Goal: Task Accomplishment & Management: Use online tool/utility

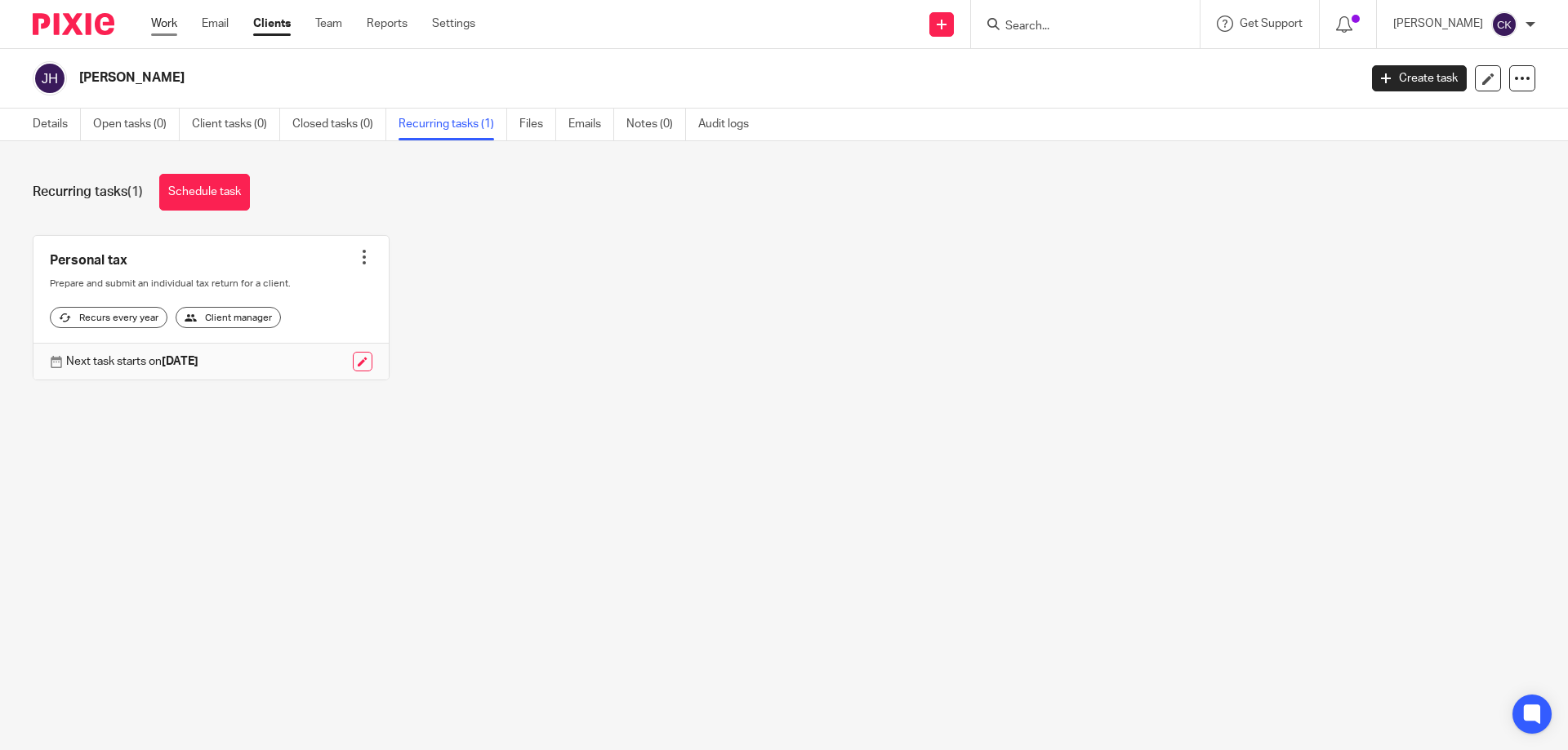
click at [154, 17] on link "Work" at bounding box center [164, 24] width 26 height 16
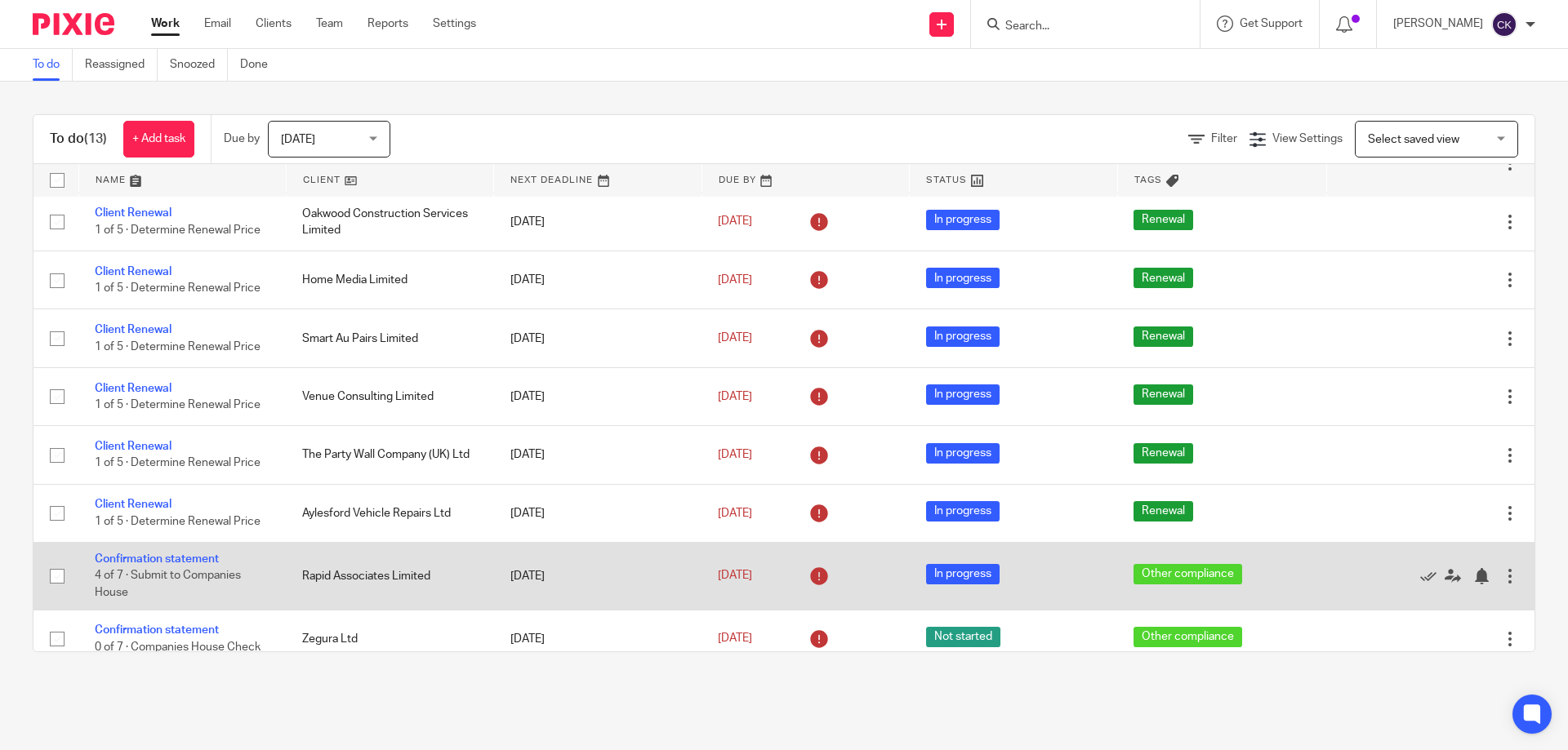
scroll to position [312, 0]
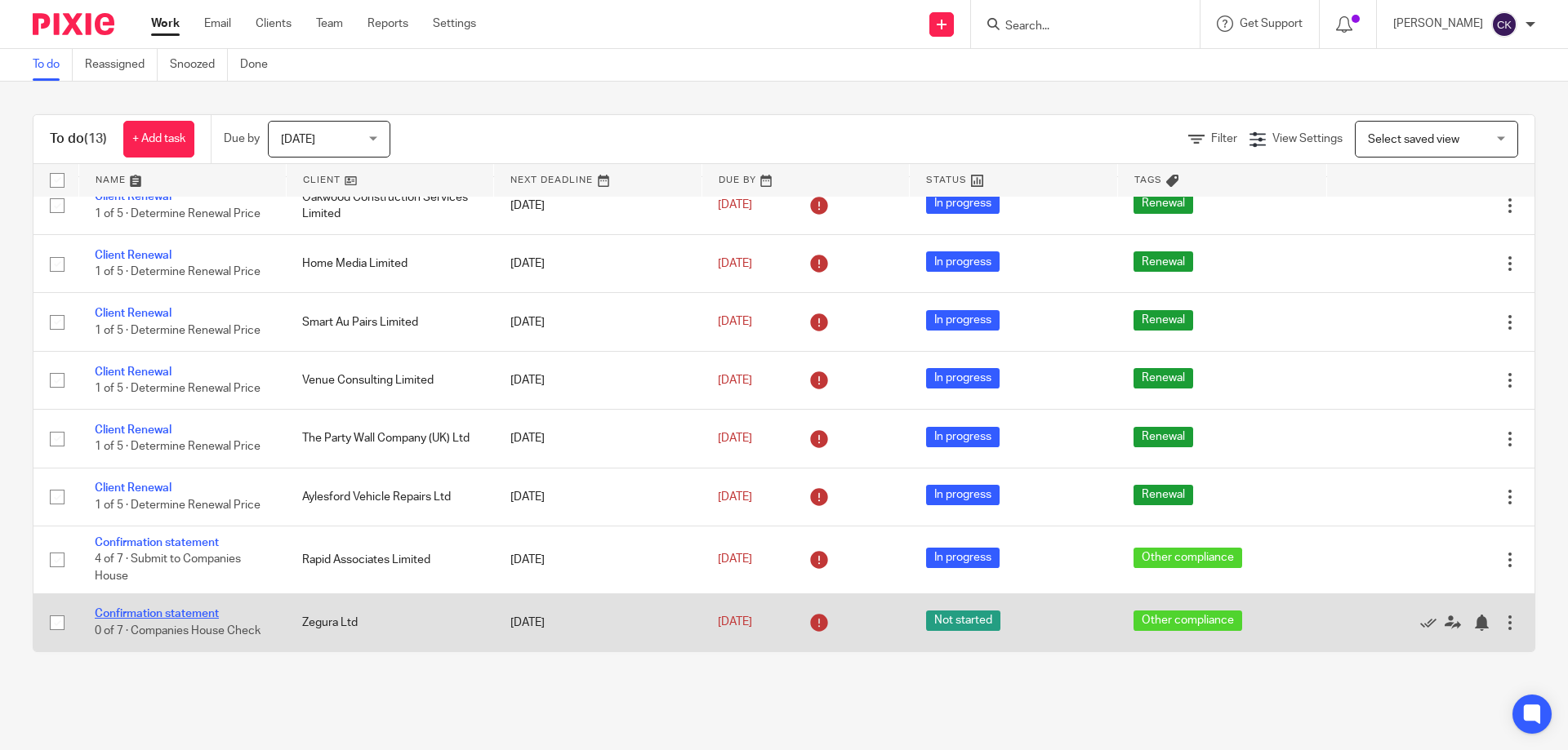
click at [172, 618] on link "Confirmation statement" at bounding box center [157, 614] width 124 height 12
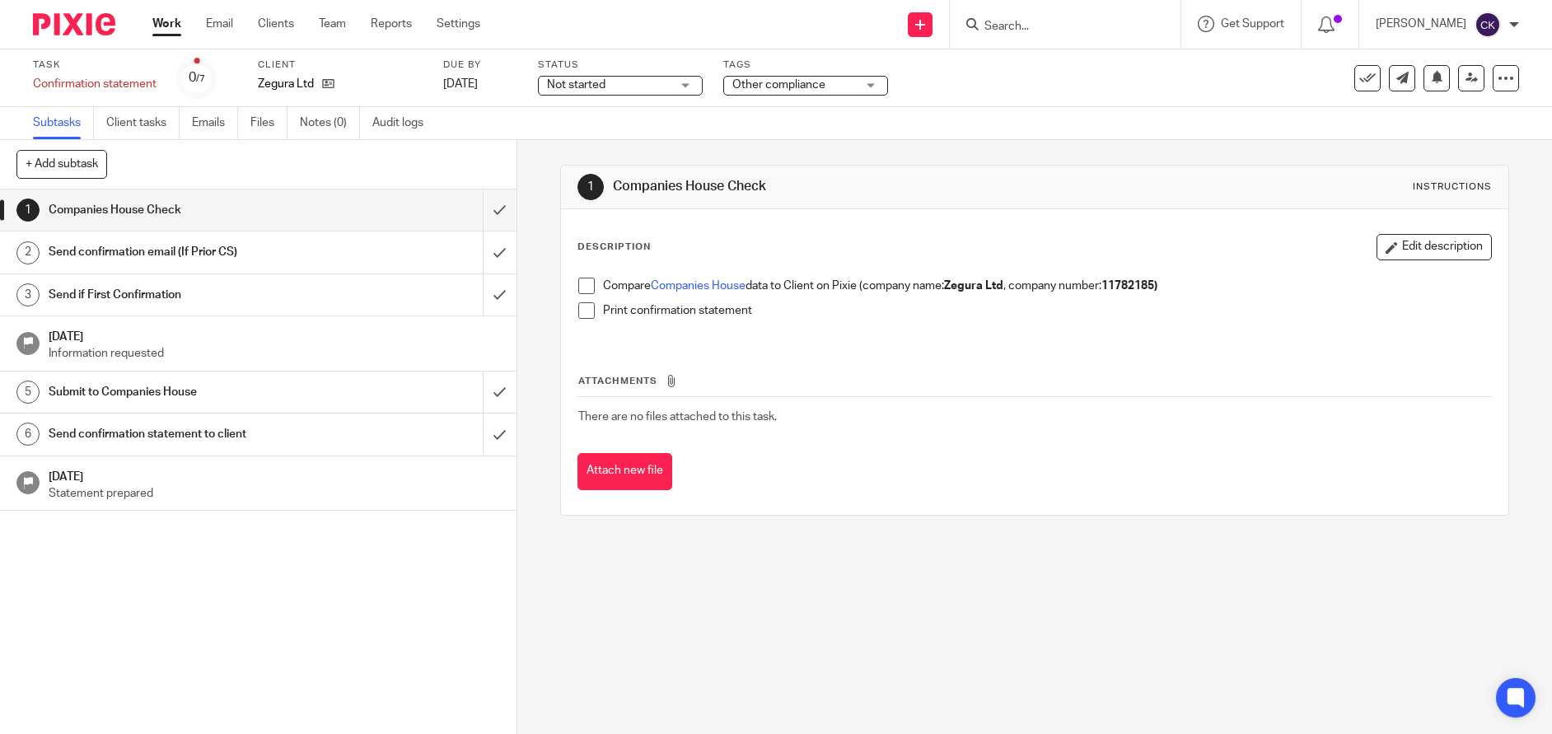
click at [578, 282] on span at bounding box center [586, 286] width 16 height 16
click at [585, 310] on span at bounding box center [586, 310] width 16 height 16
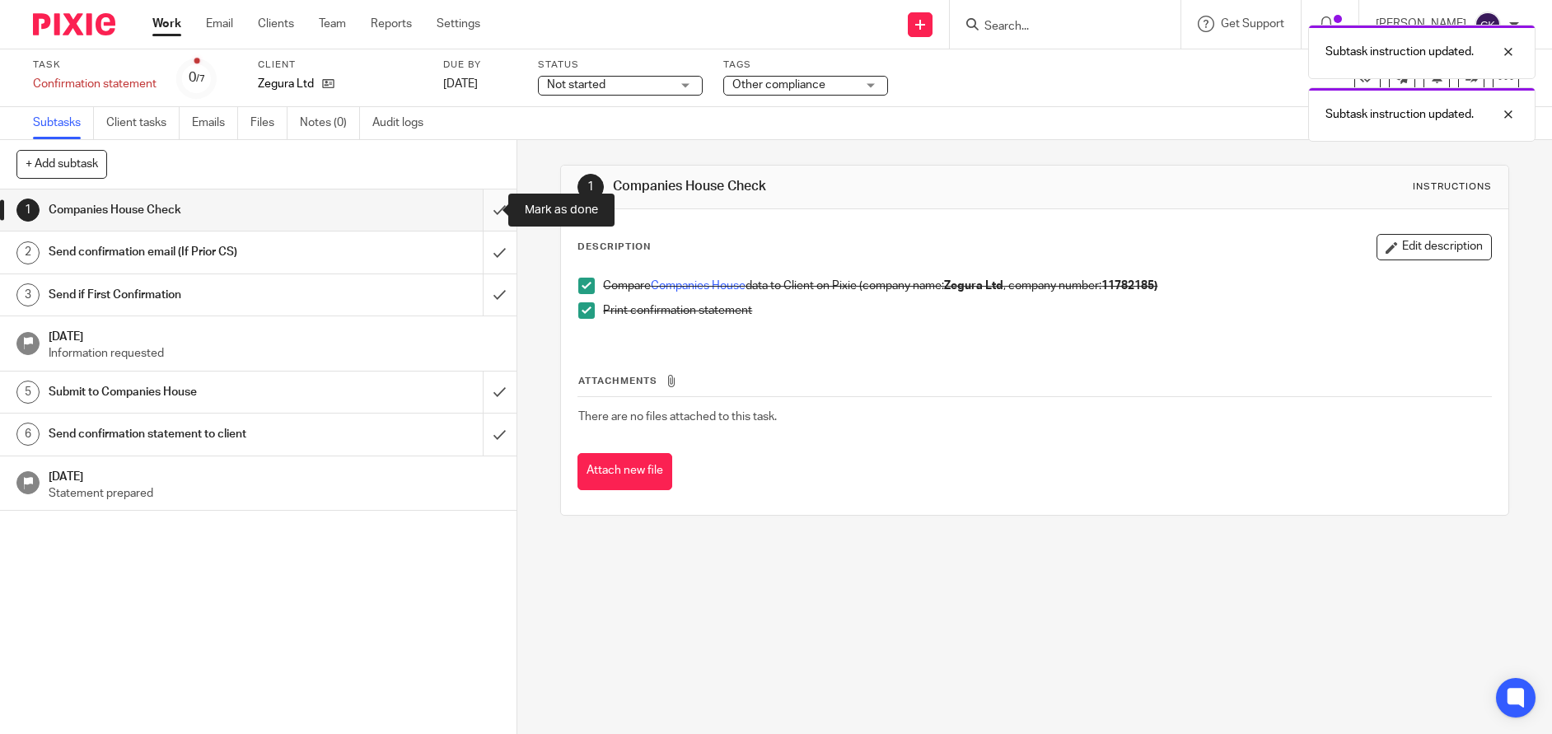
click at [485, 206] on input "submit" at bounding box center [258, 210] width 517 height 41
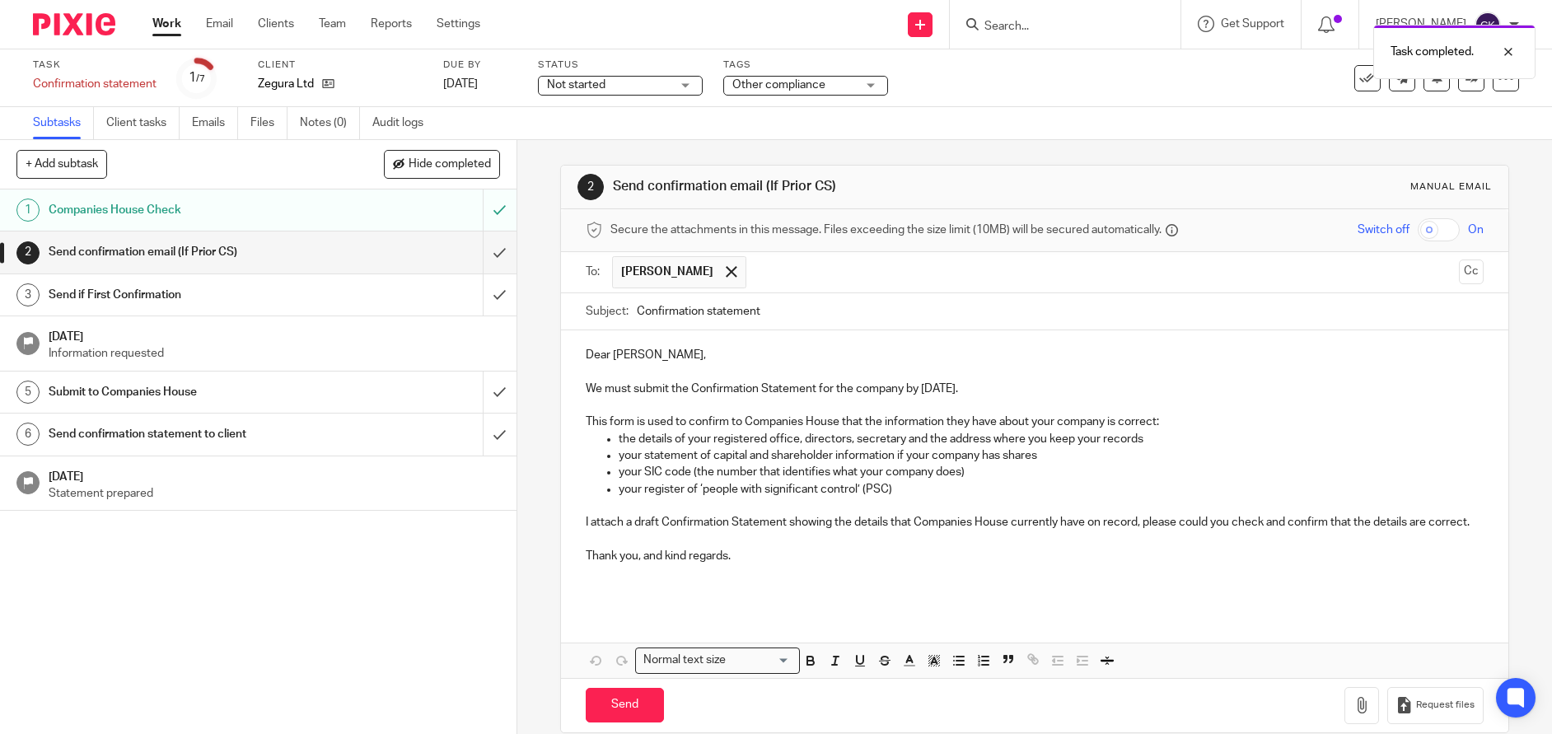
click at [792, 314] on input "Confirmation statement" at bounding box center [1060, 311] width 846 height 37
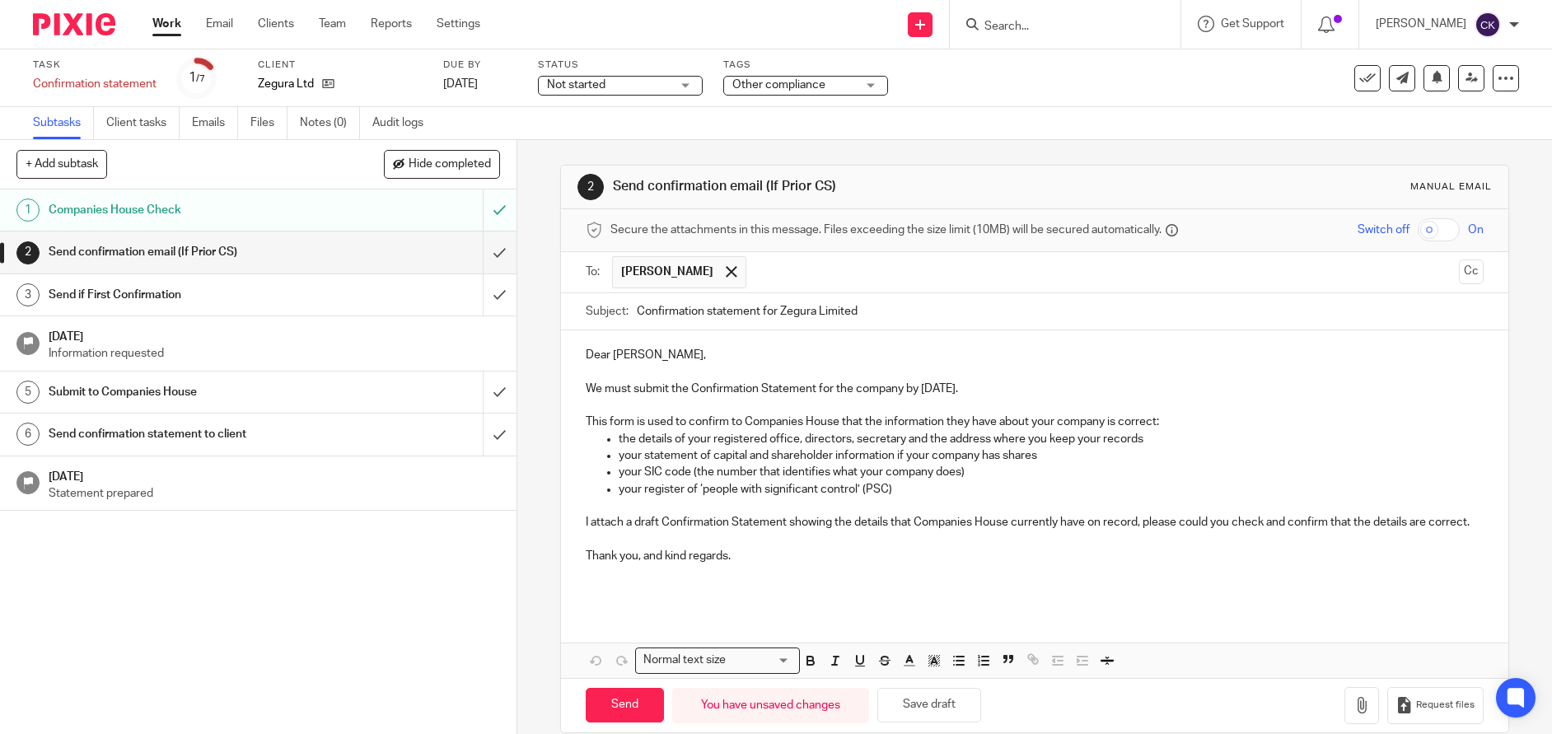
type input "Confirmation statement for Zegura Limited"
click at [631, 350] on p "Dear Antony," at bounding box center [1034, 355] width 897 height 16
click at [1354, 714] on icon "button" at bounding box center [1362, 705] width 16 height 16
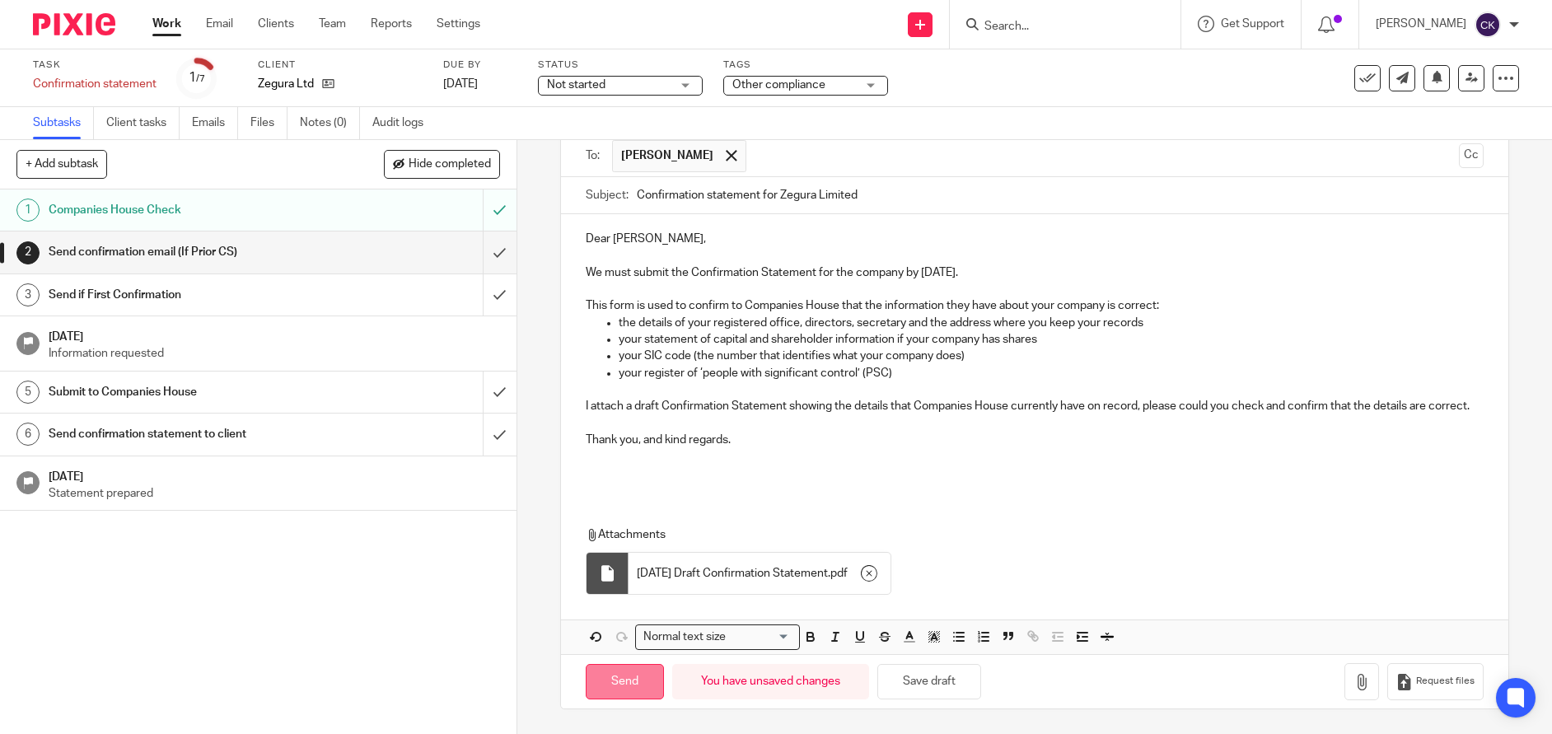
scroll to position [133, 0]
click at [637, 679] on input "Send" at bounding box center [625, 681] width 78 height 35
type input "Sent"
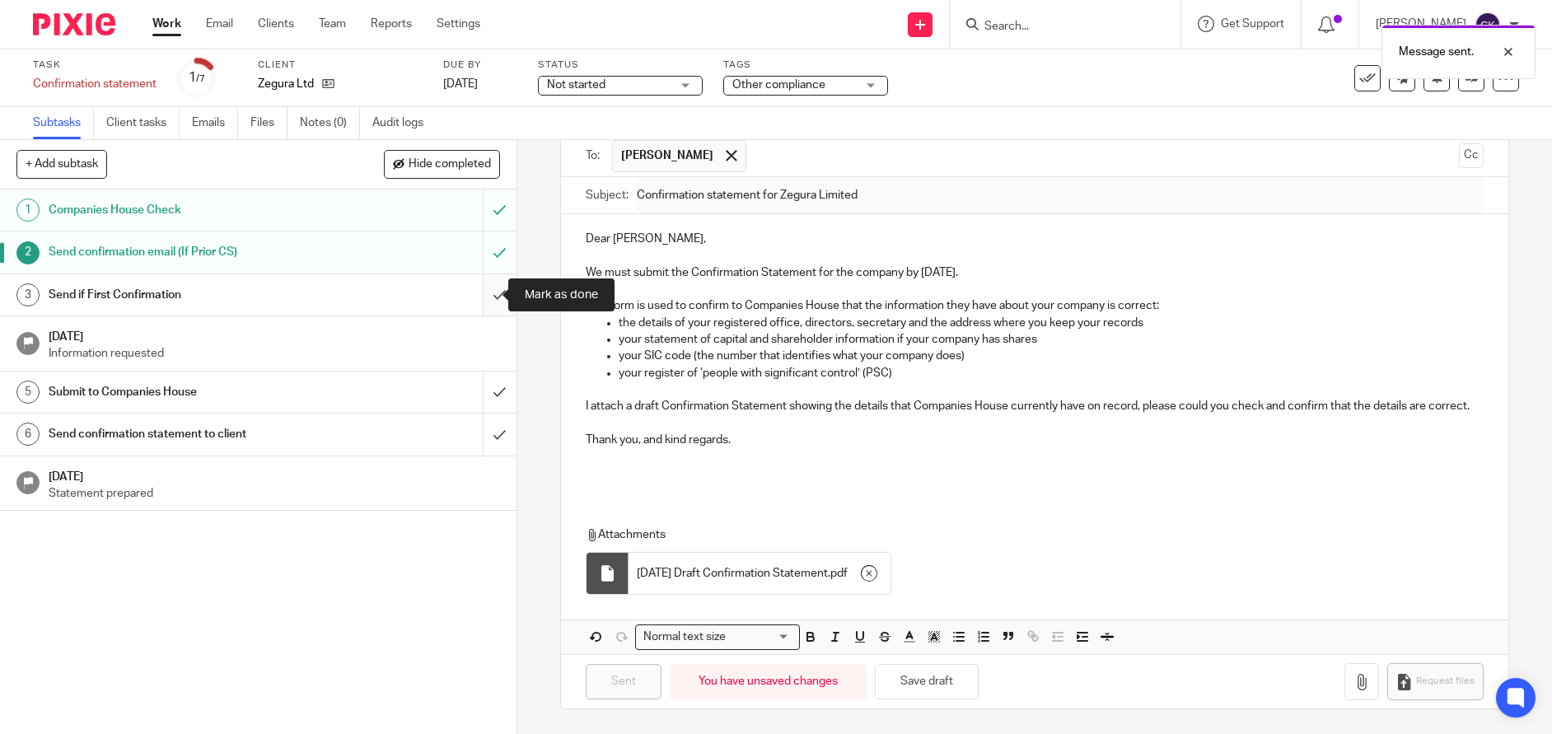
click at [482, 297] on input "submit" at bounding box center [258, 294] width 517 height 41
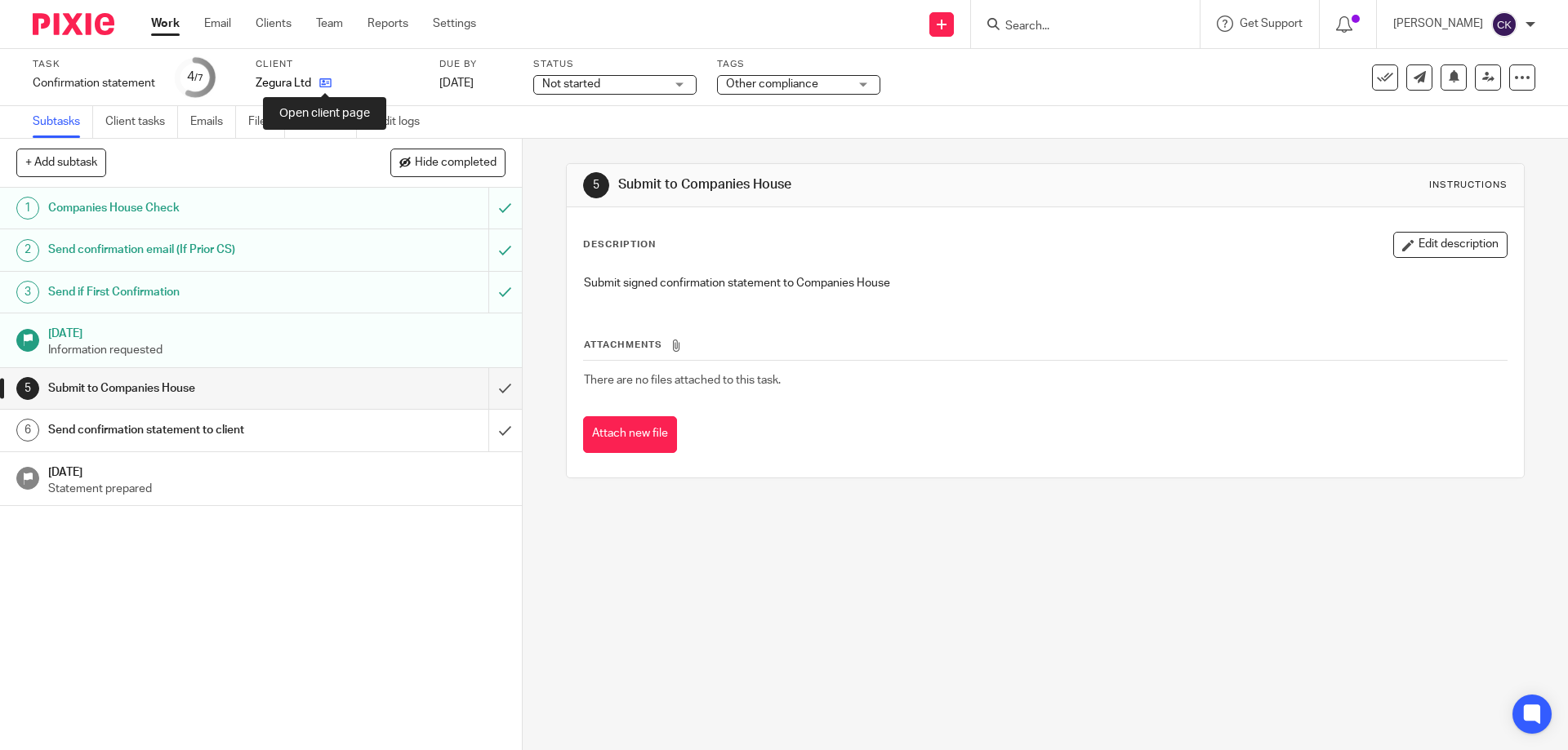
click at [327, 78] on icon at bounding box center [325, 82] width 12 height 12
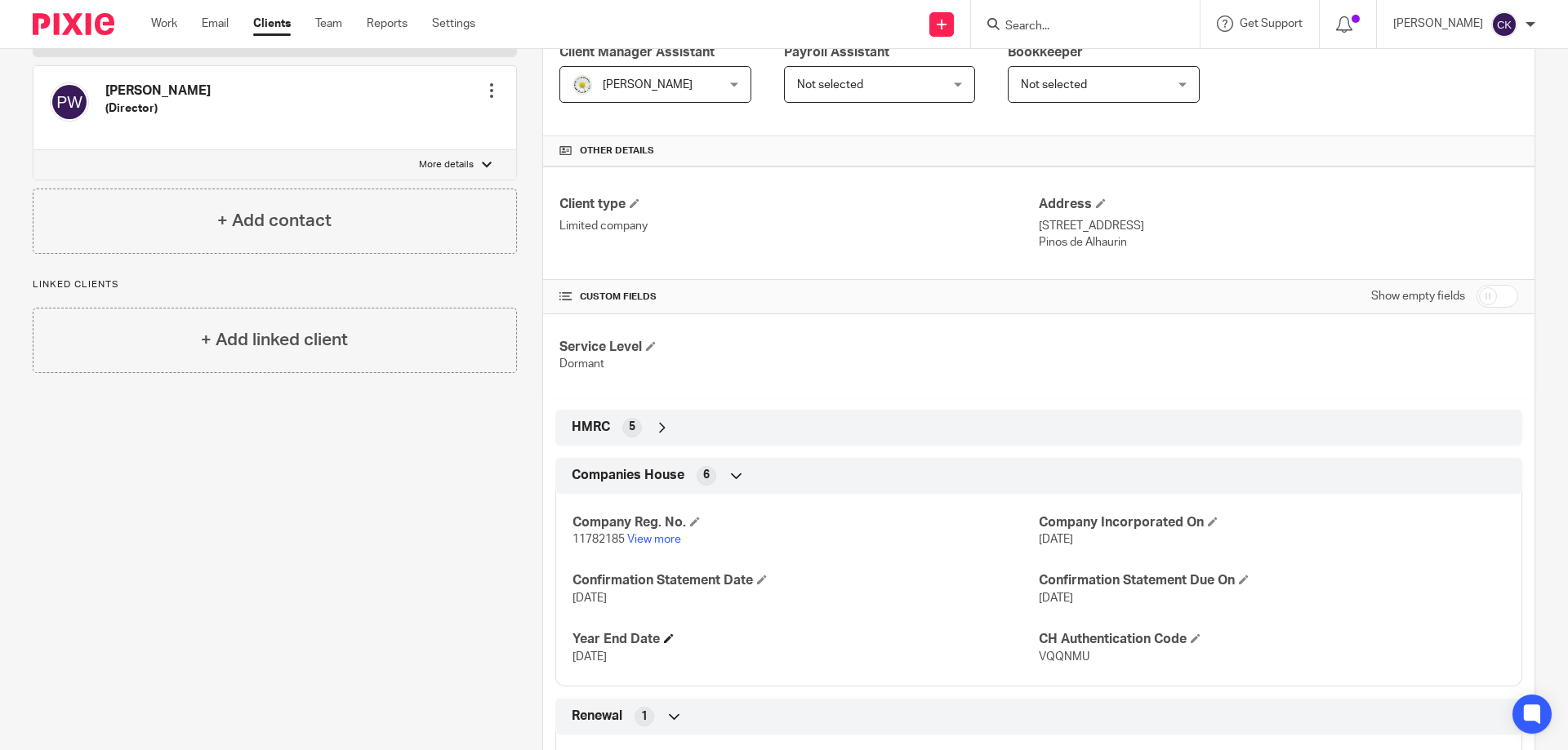
scroll to position [327, 0]
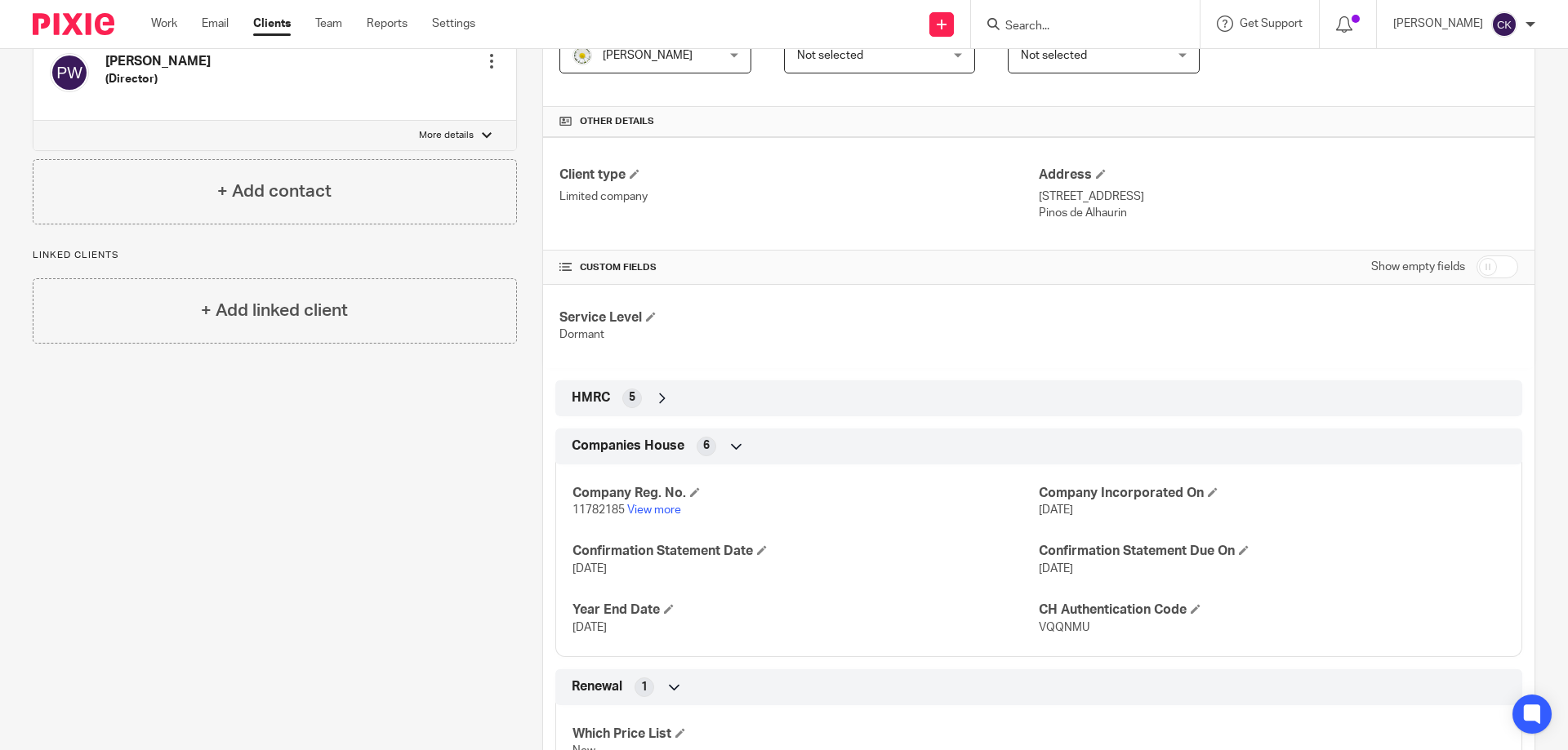
click at [1477, 262] on input "checkbox" at bounding box center [1498, 267] width 42 height 23
checkbox input "true"
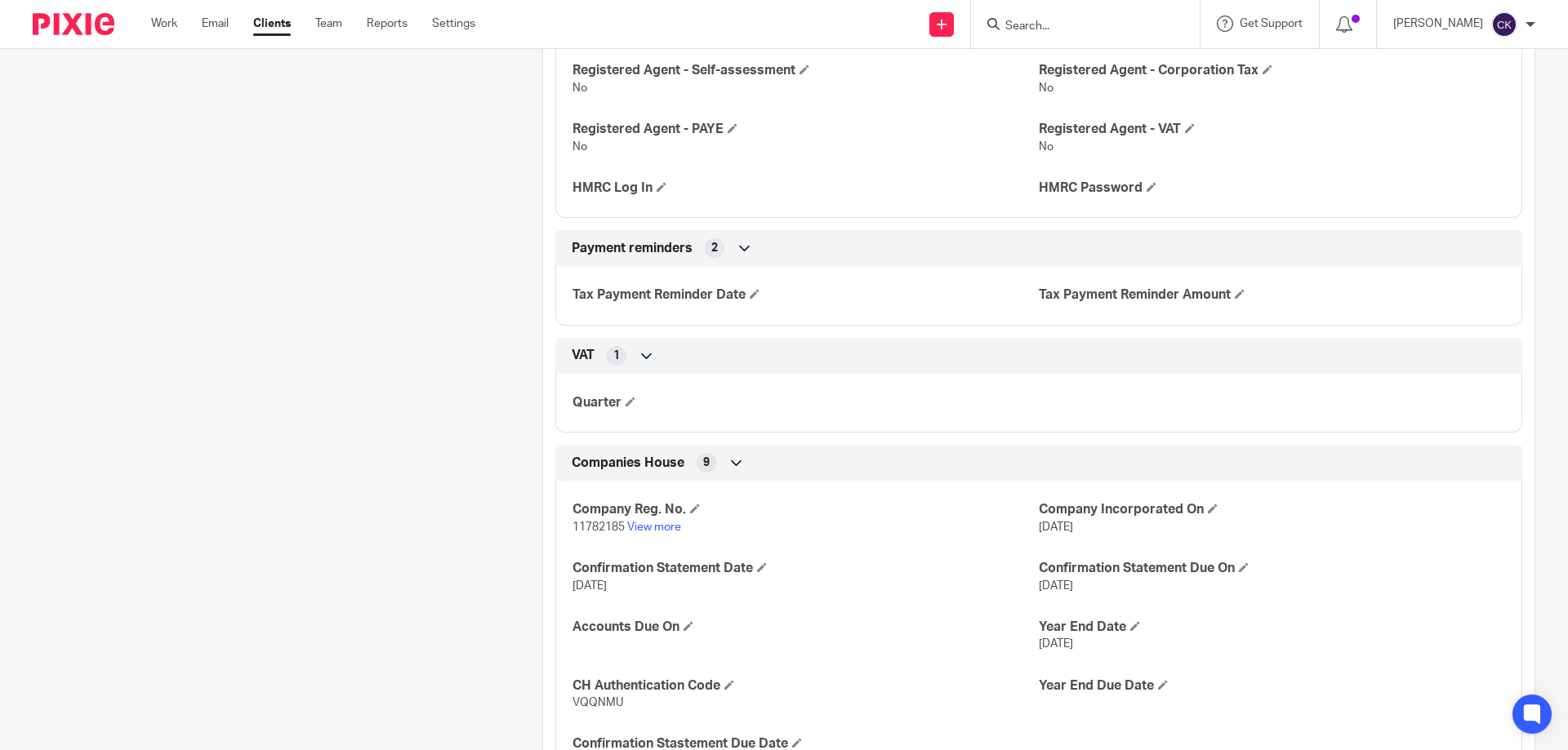
scroll to position [1225, 0]
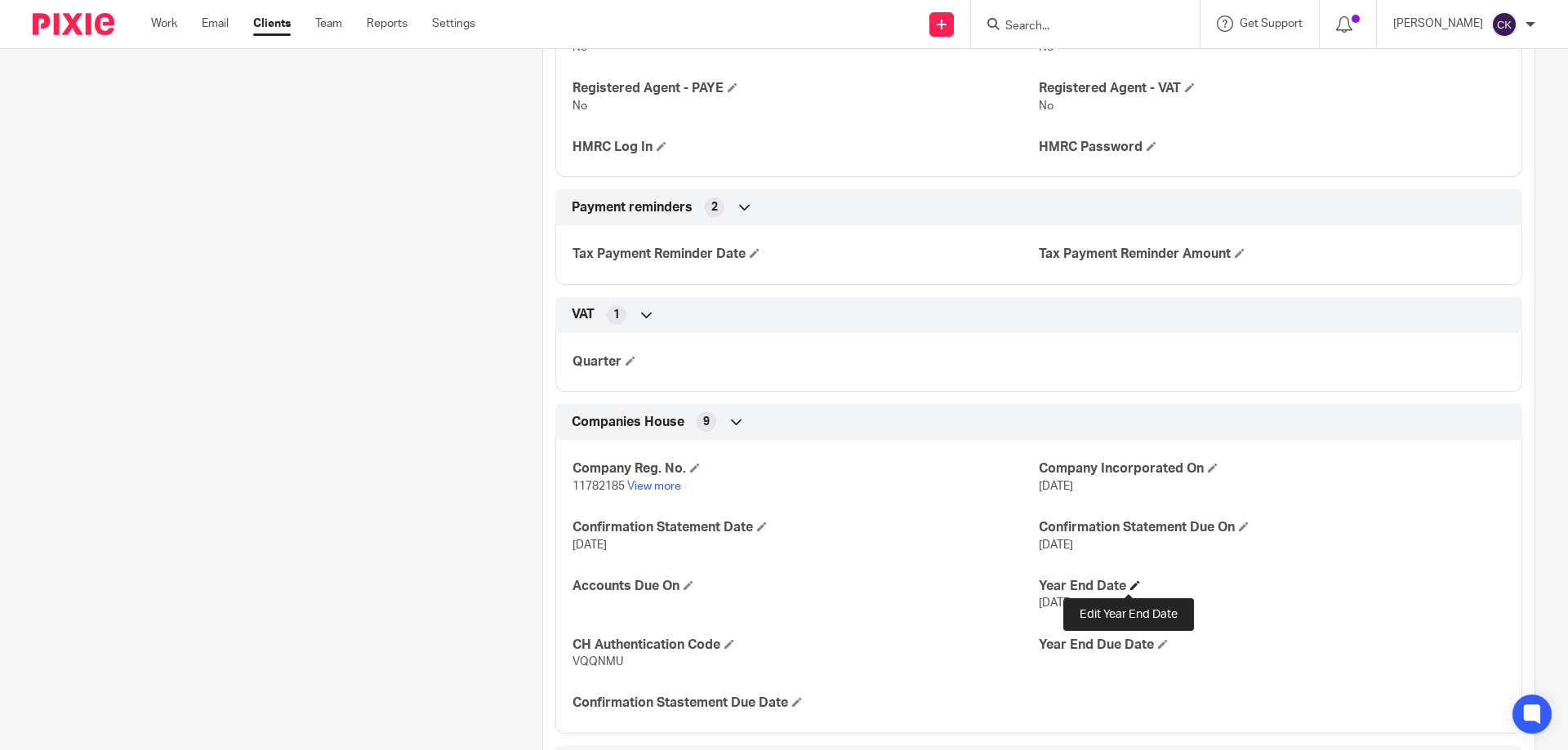
click at [1130, 581] on span at bounding box center [1135, 586] width 10 height 10
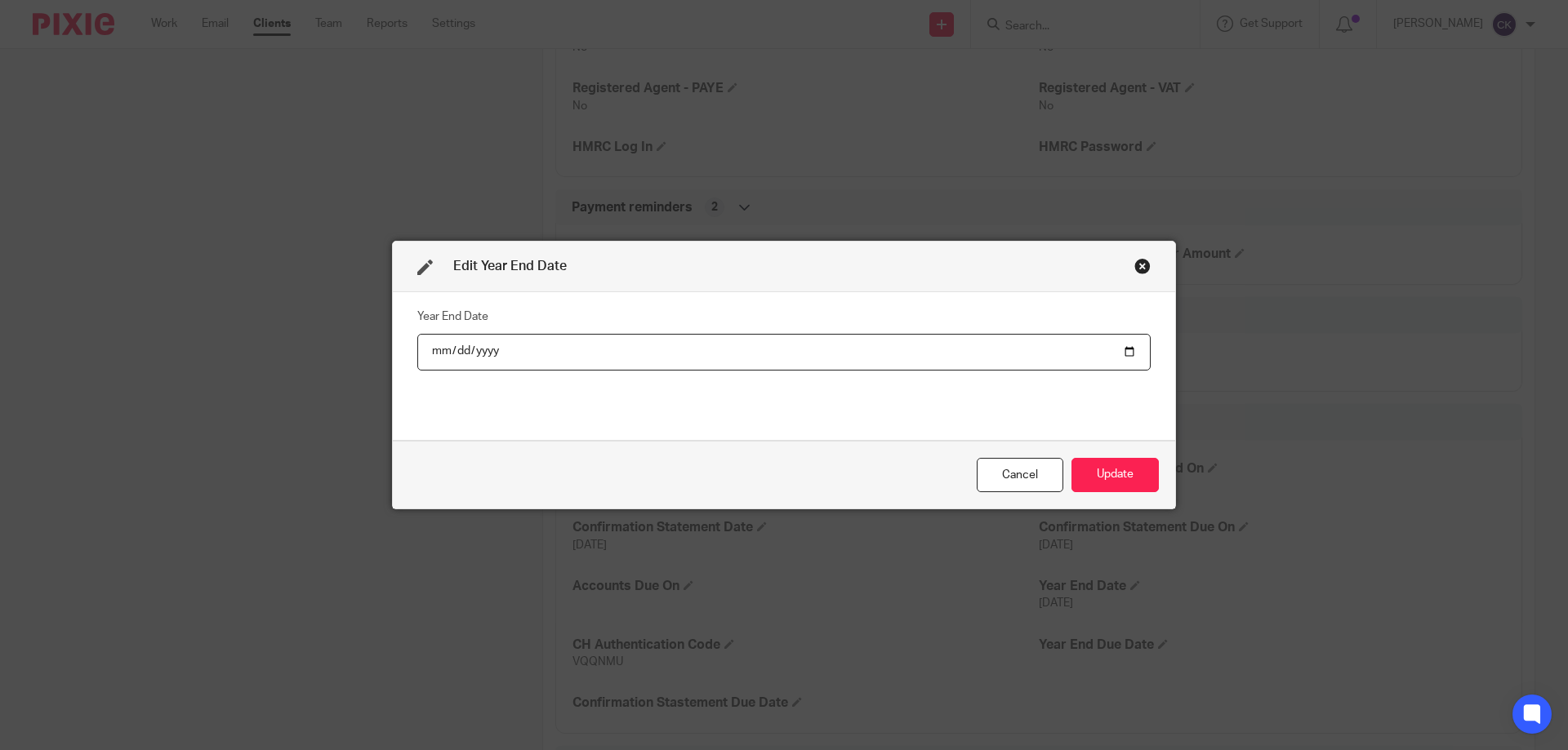
click at [482, 345] on input "[DATE]" at bounding box center [784, 352] width 733 height 37
click at [479, 351] on input "[DATE]" at bounding box center [784, 352] width 733 height 37
type input "[DATE]"
click at [1101, 477] on button "Update" at bounding box center [1115, 475] width 87 height 35
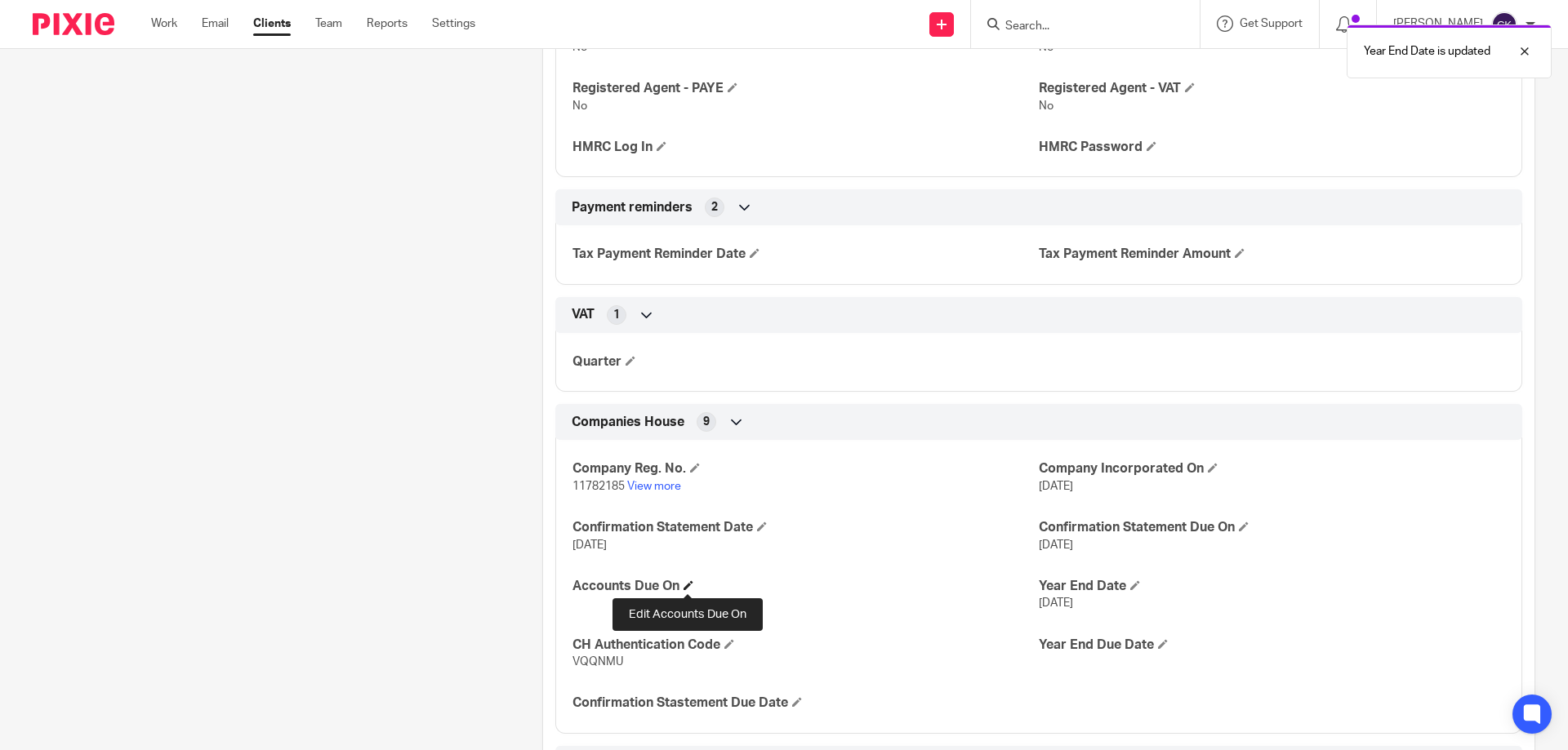
click at [686, 586] on span at bounding box center [689, 586] width 10 height 10
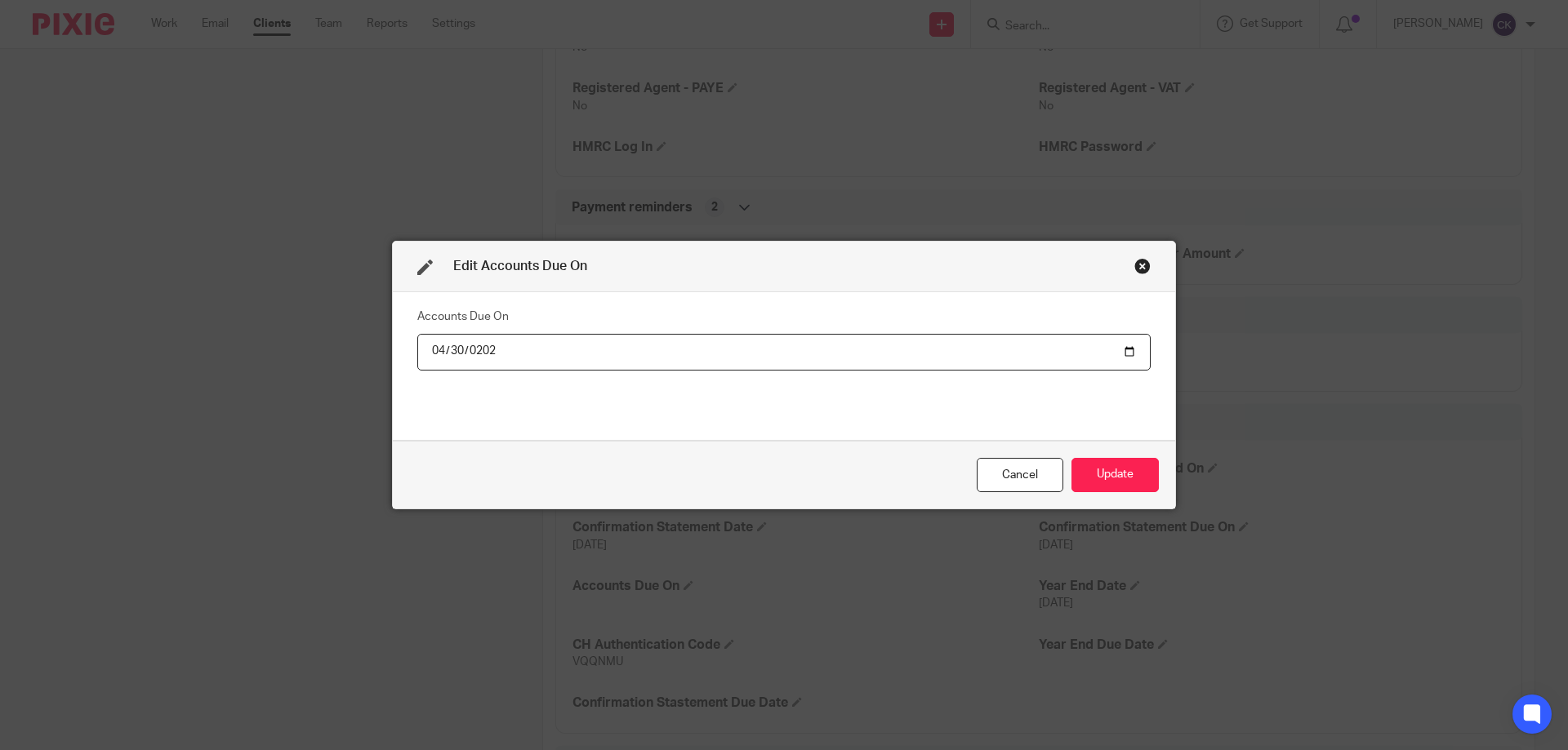
type input "[DATE]"
click at [1091, 478] on button "Update" at bounding box center [1115, 475] width 87 height 35
